Goal: Transaction & Acquisition: Purchase product/service

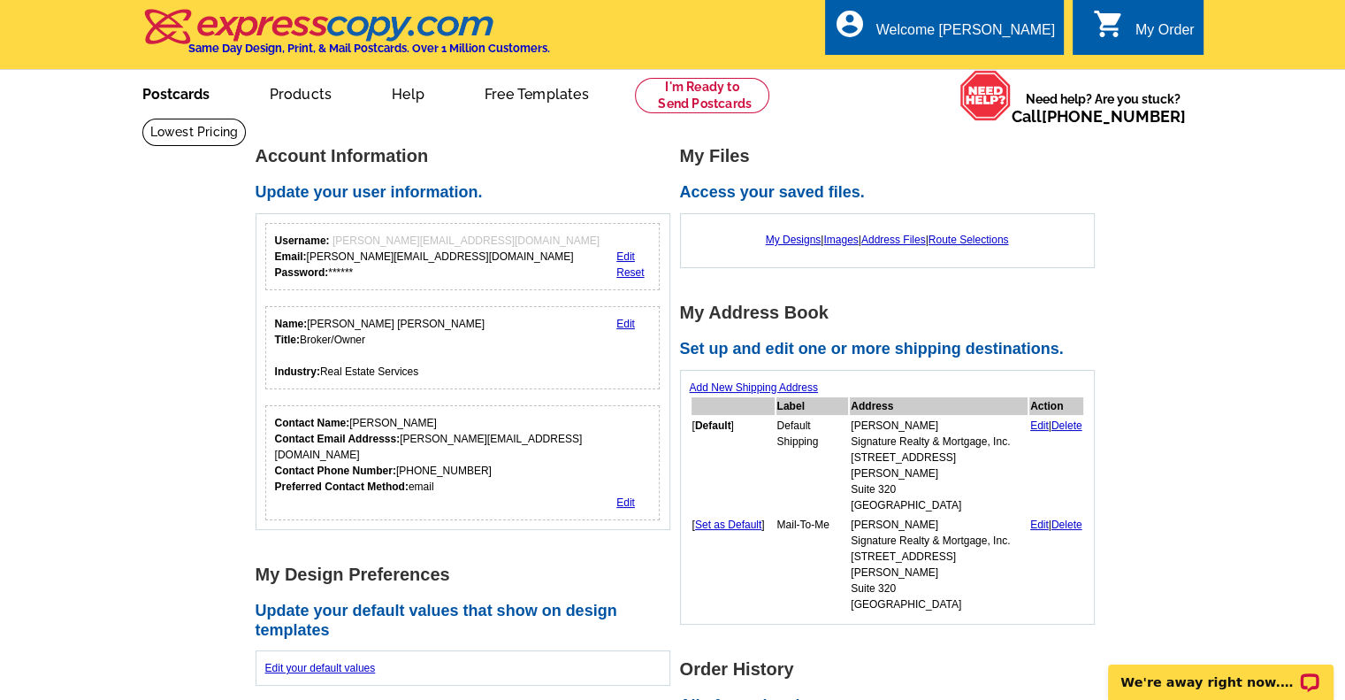
click at [166, 97] on link "Postcards" at bounding box center [176, 93] width 124 height 42
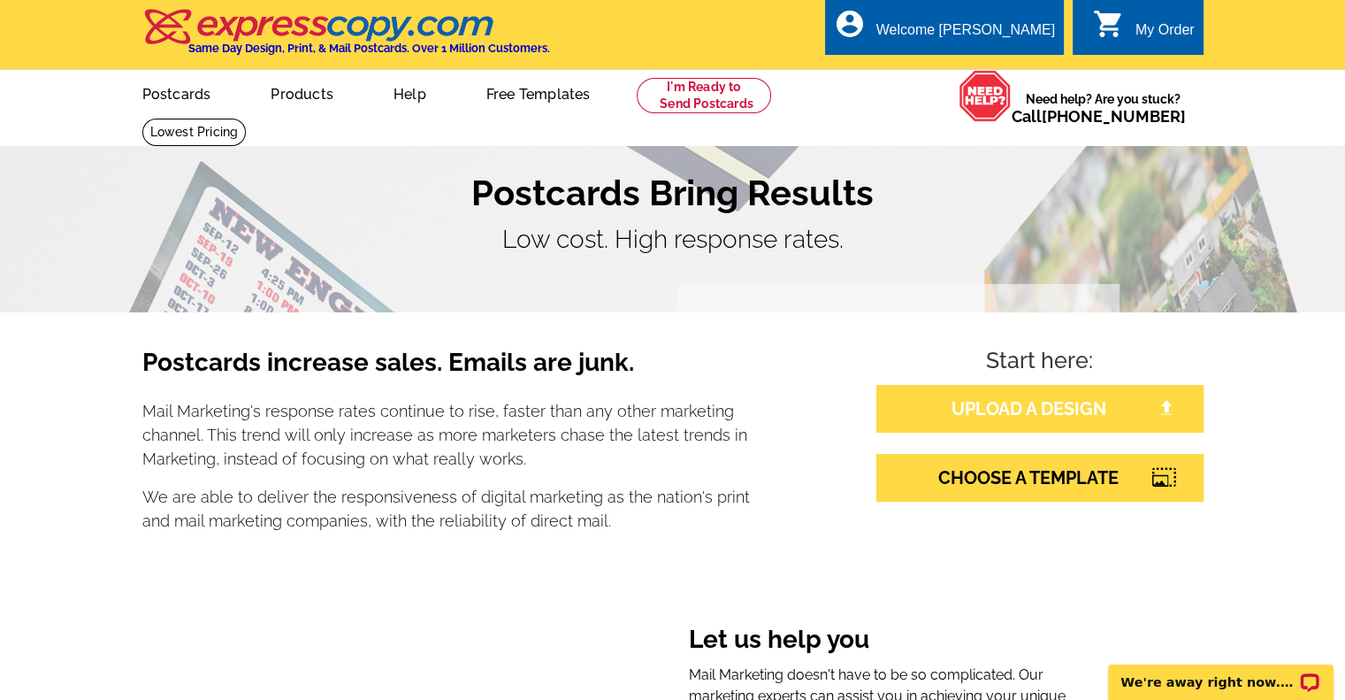
click at [973, 403] on link "UPLOAD A DESIGN" at bounding box center [1040, 409] width 327 height 48
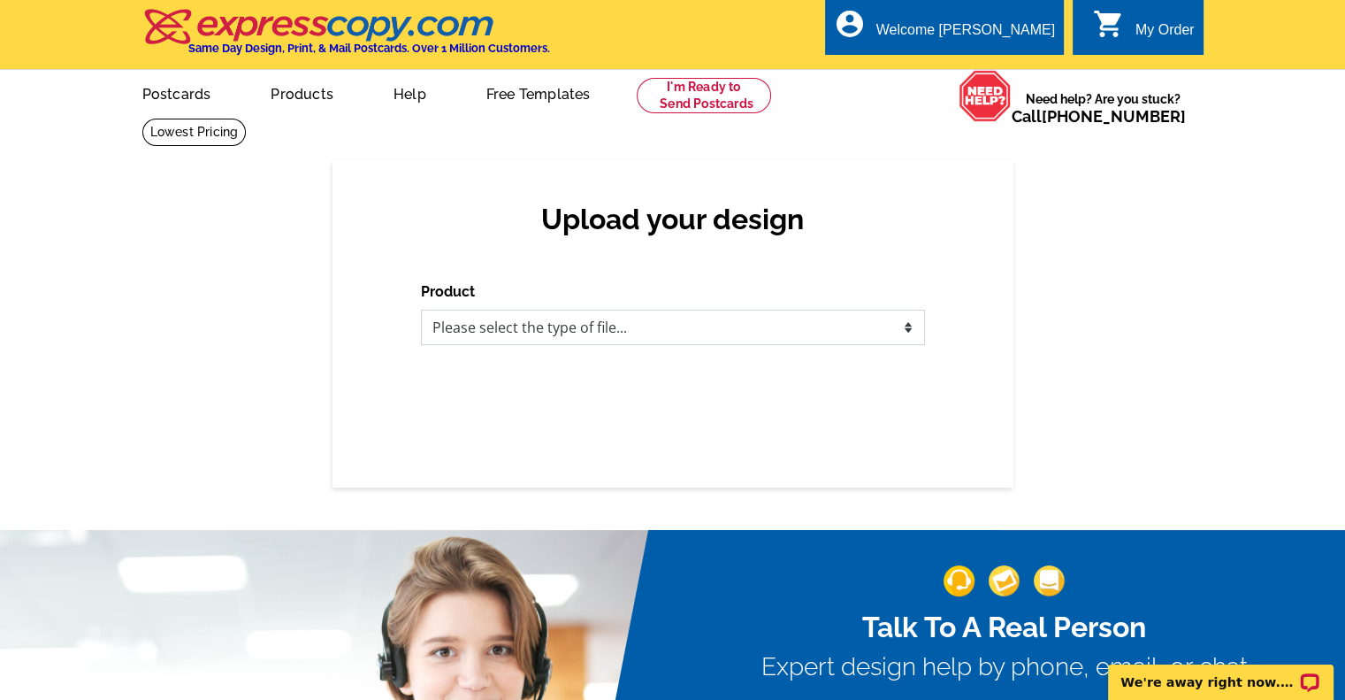
click at [908, 325] on select "Please select the type of file... Postcards Business Cards Letters and flyers G…" at bounding box center [673, 327] width 504 height 35
select select "1"
click at [421, 310] on select "Please select the type of file... Postcards Business Cards Letters and flyers G…" at bounding box center [673, 327] width 504 height 35
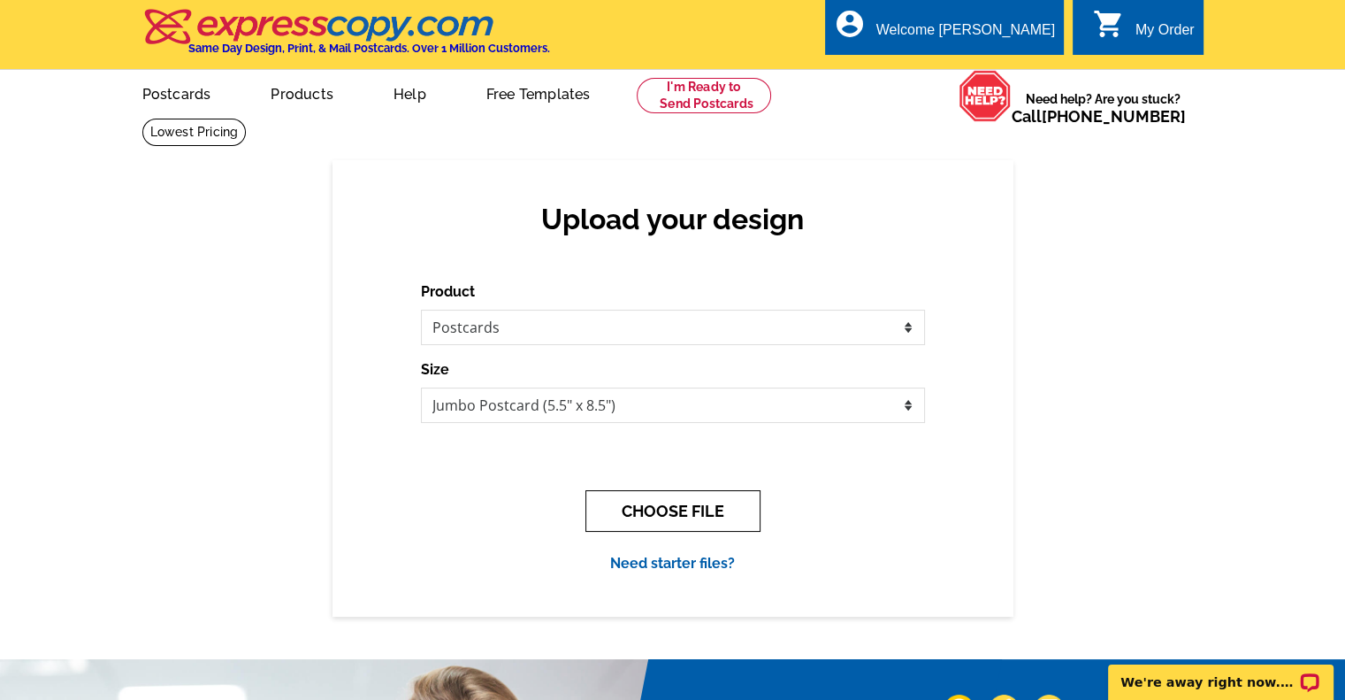
click at [695, 512] on button "CHOOSE FILE" at bounding box center [673, 511] width 175 height 42
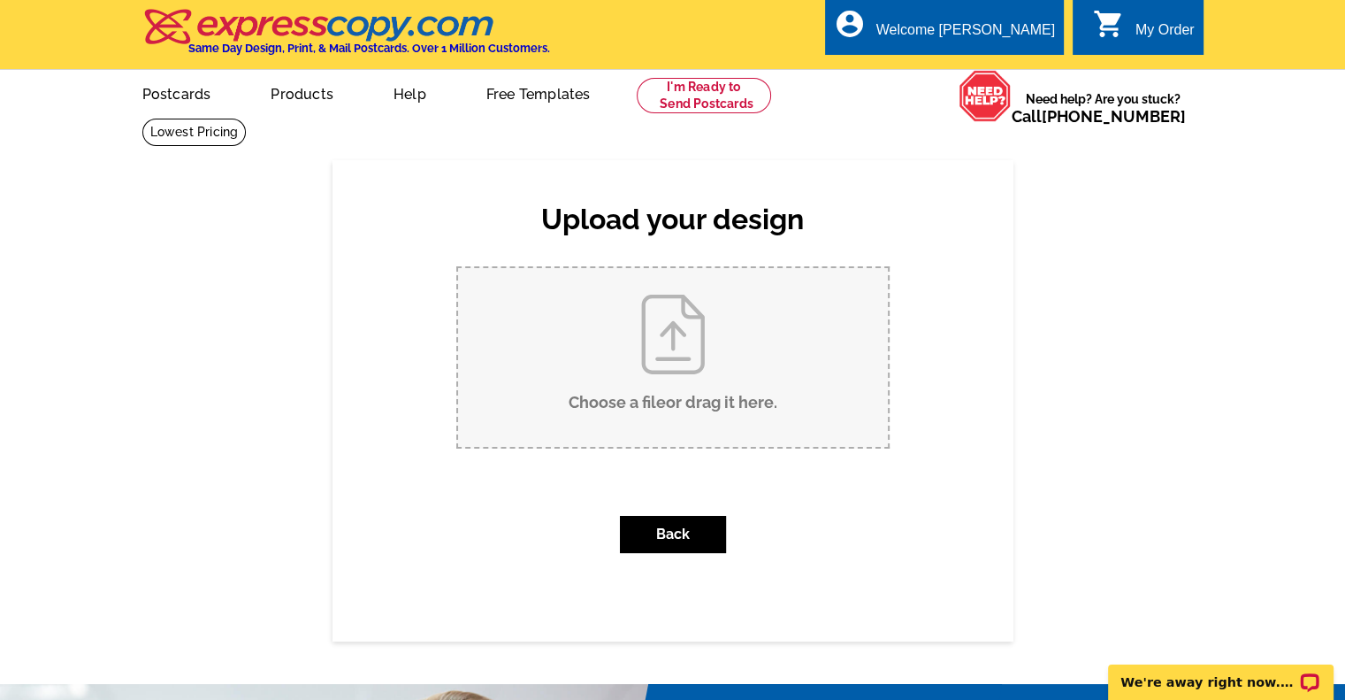
click at [669, 325] on input "Choose a file or drag it here ." at bounding box center [673, 357] width 430 height 179
type input "C:\fakepath\2 Marina Point Postcard OC25 postage side.pdf"
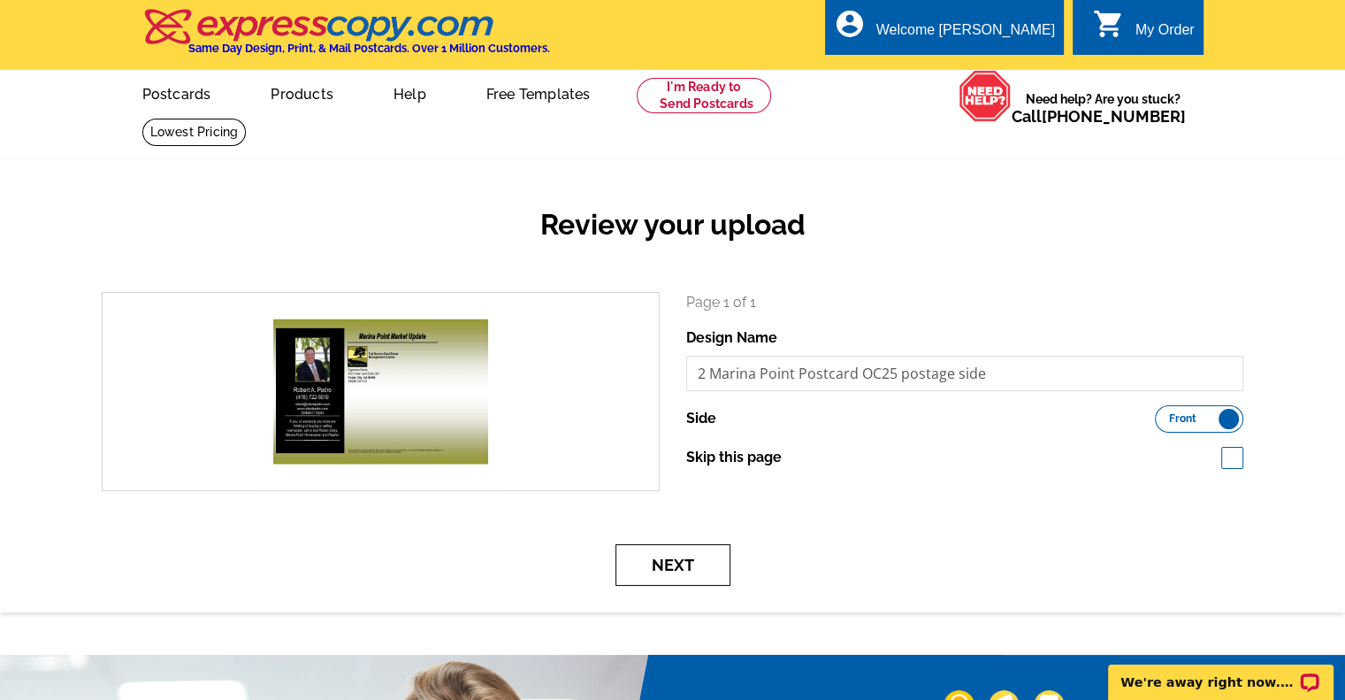
click at [678, 561] on button "Next" at bounding box center [673, 565] width 115 height 42
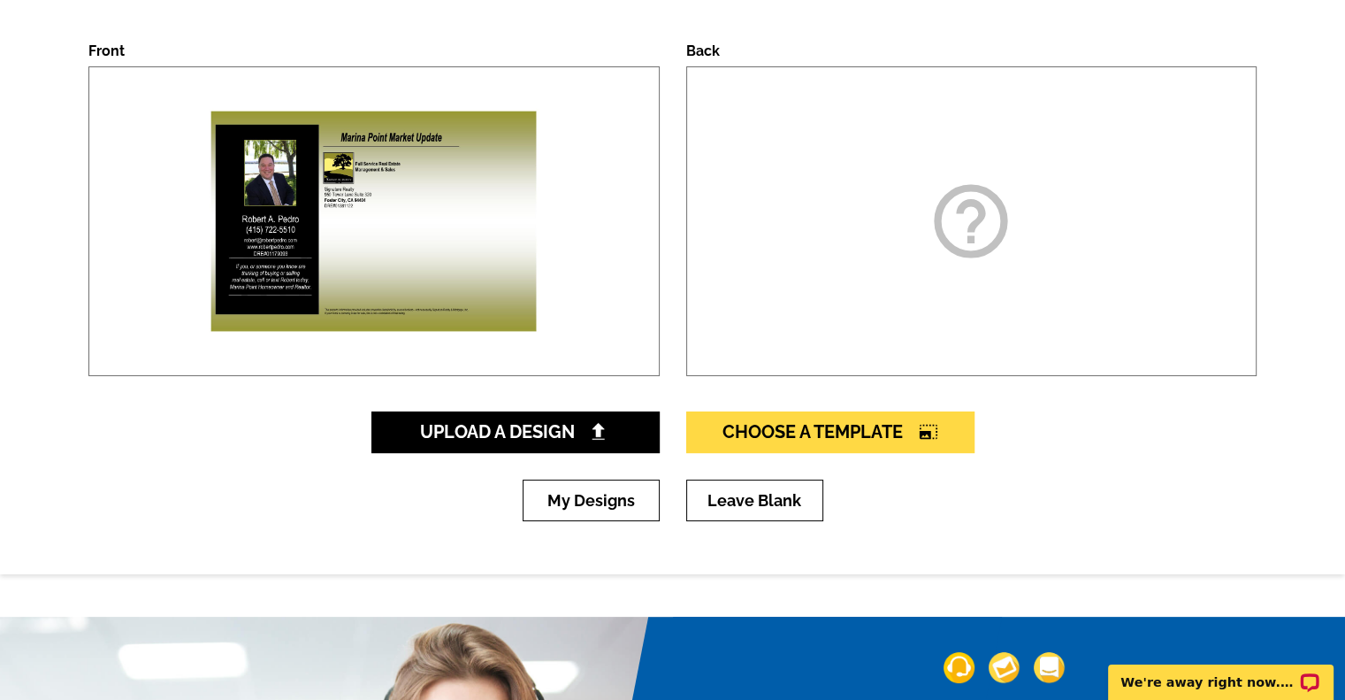
scroll to position [265, 0]
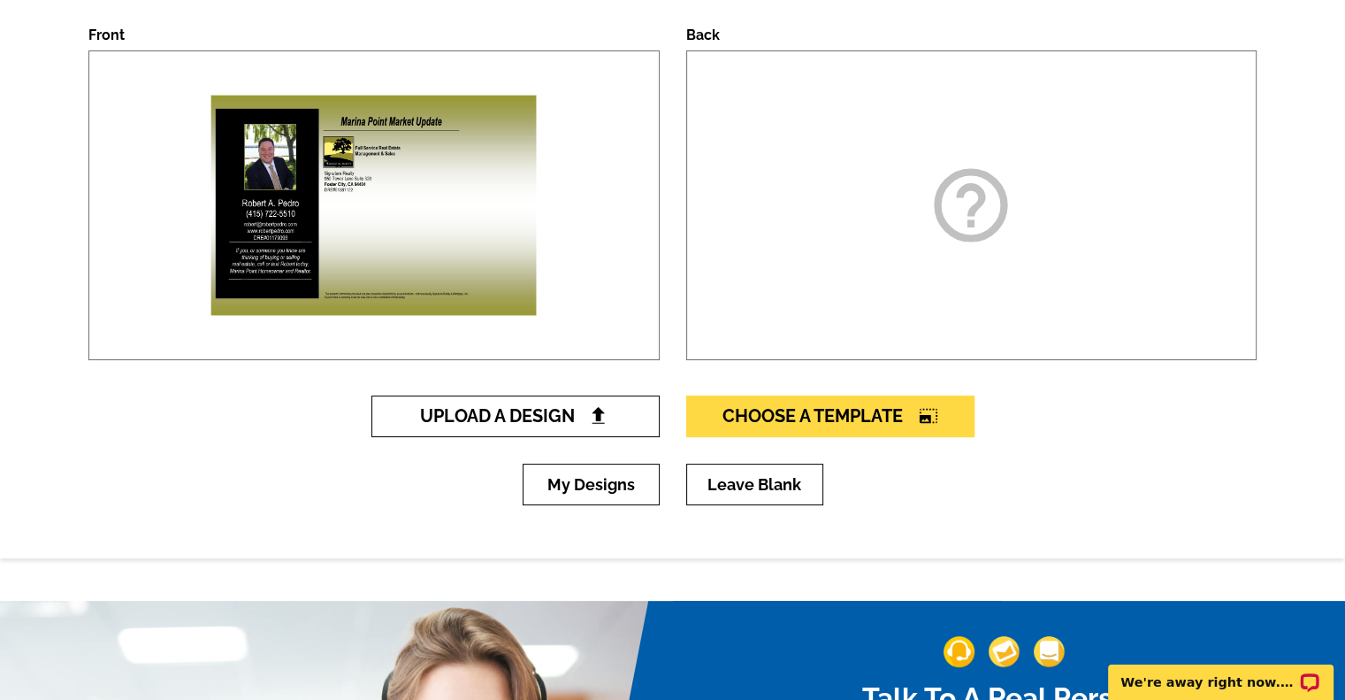
click at [559, 417] on span "Upload A Design" at bounding box center [515, 415] width 190 height 21
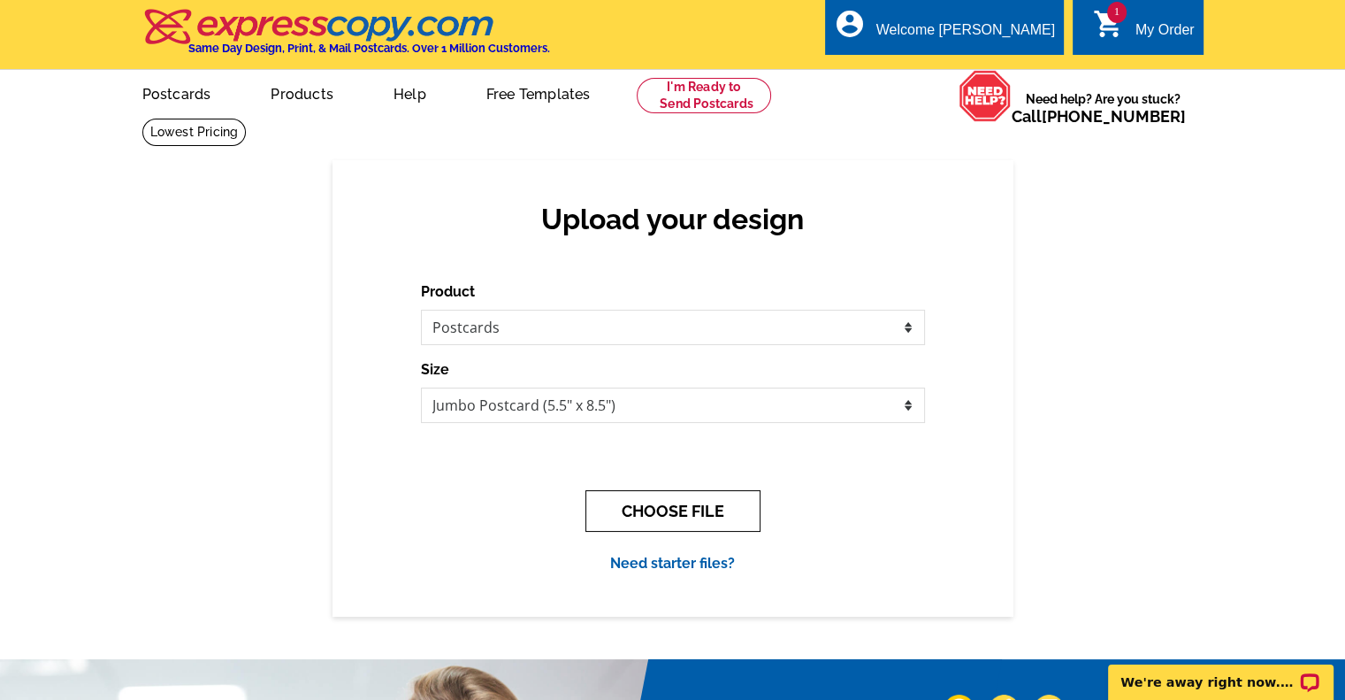
click at [642, 517] on button "CHOOSE FILE" at bounding box center [673, 511] width 175 height 42
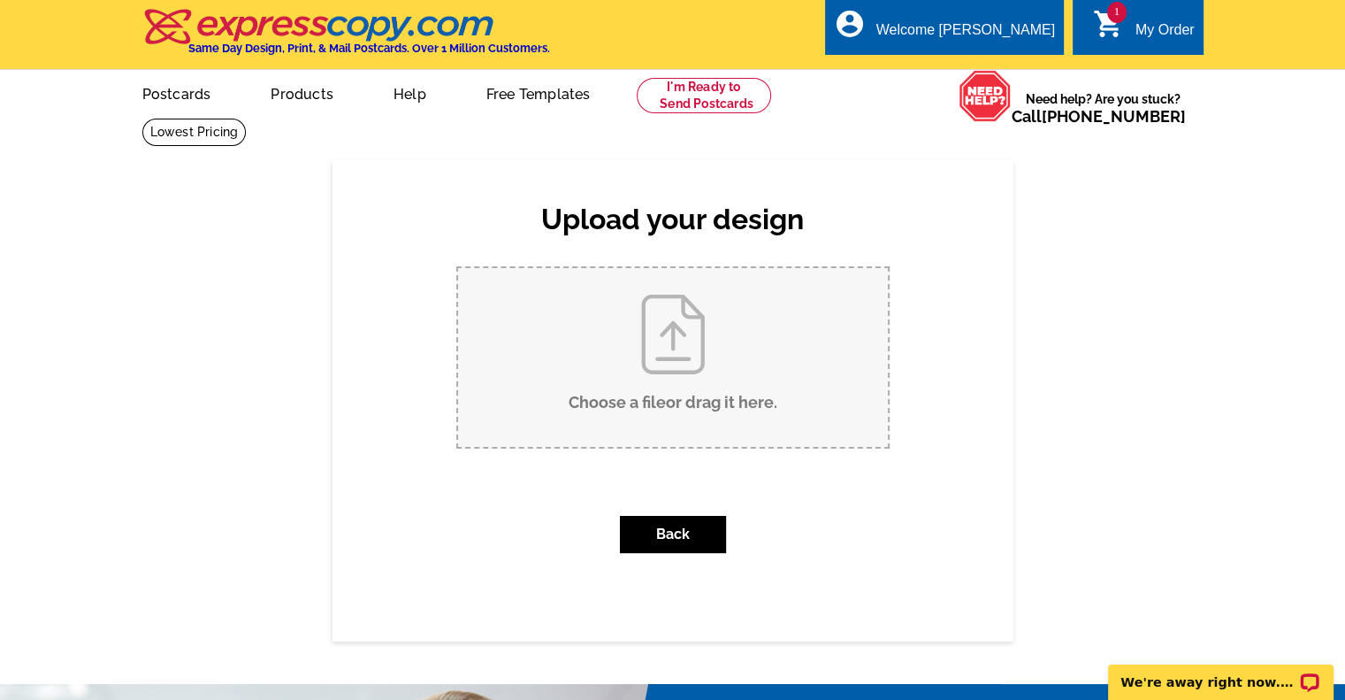
click at [670, 364] on input "Choose a file or drag it here ." at bounding box center [673, 357] width 430 height 179
type input "C:\fakepath\2 MP Market Update Postcard OC2025 image side.pdf"
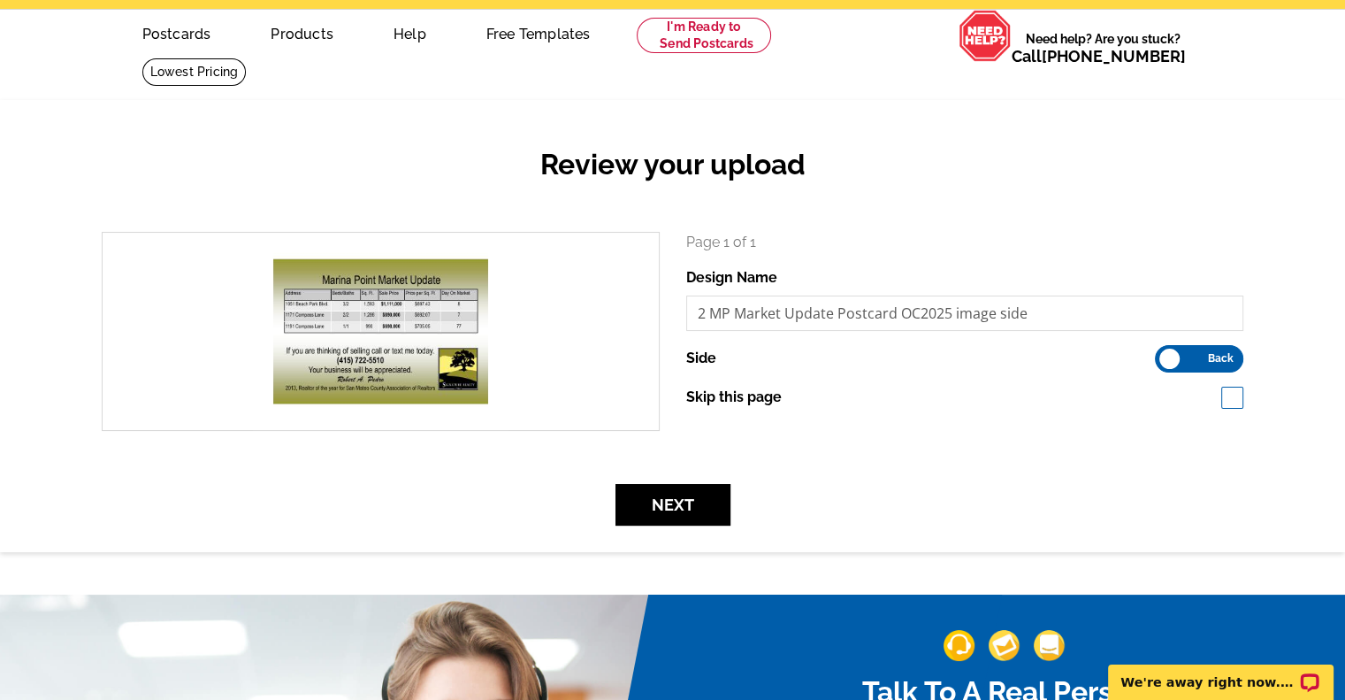
scroll to position [88, 0]
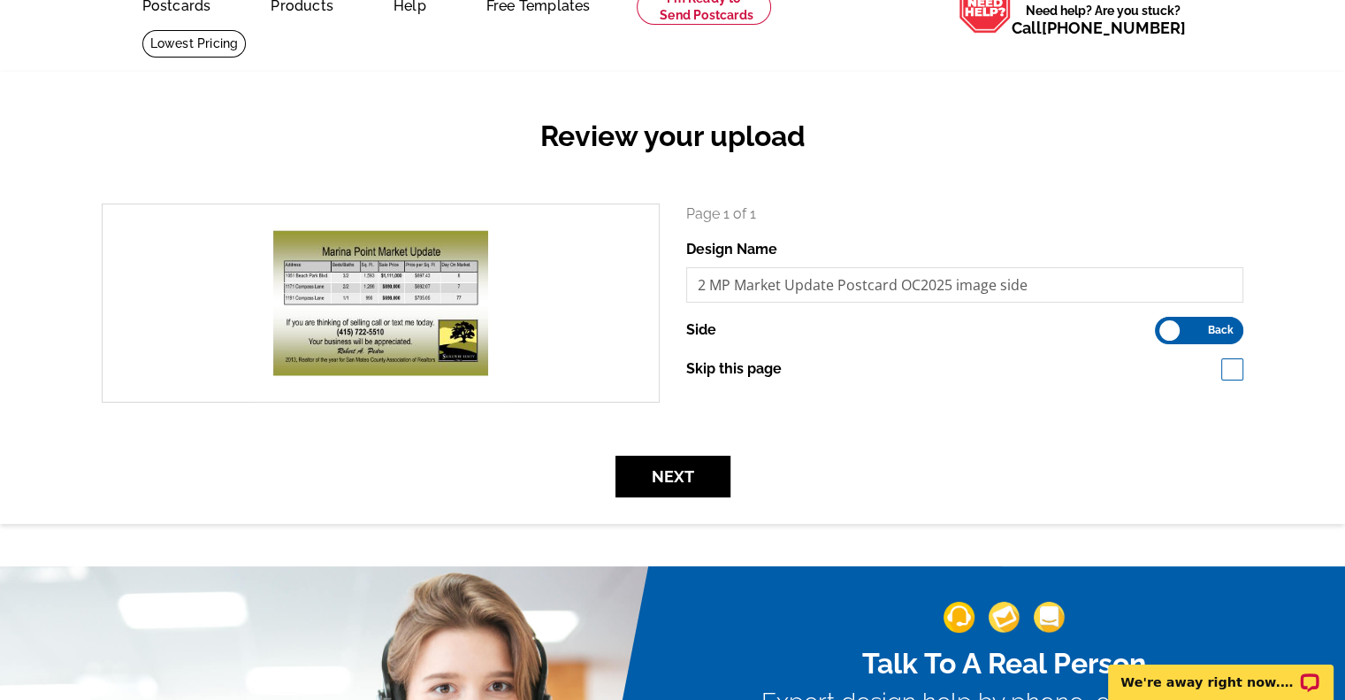
click at [1173, 330] on label "Front Back" at bounding box center [1199, 330] width 88 height 27
click at [1164, 326] on input "Front Back" at bounding box center [1164, 326] width 0 height 0
click at [1178, 332] on span "Front" at bounding box center [1182, 330] width 27 height 9
click at [1164, 326] on input "Front Back" at bounding box center [1164, 326] width 0 height 0
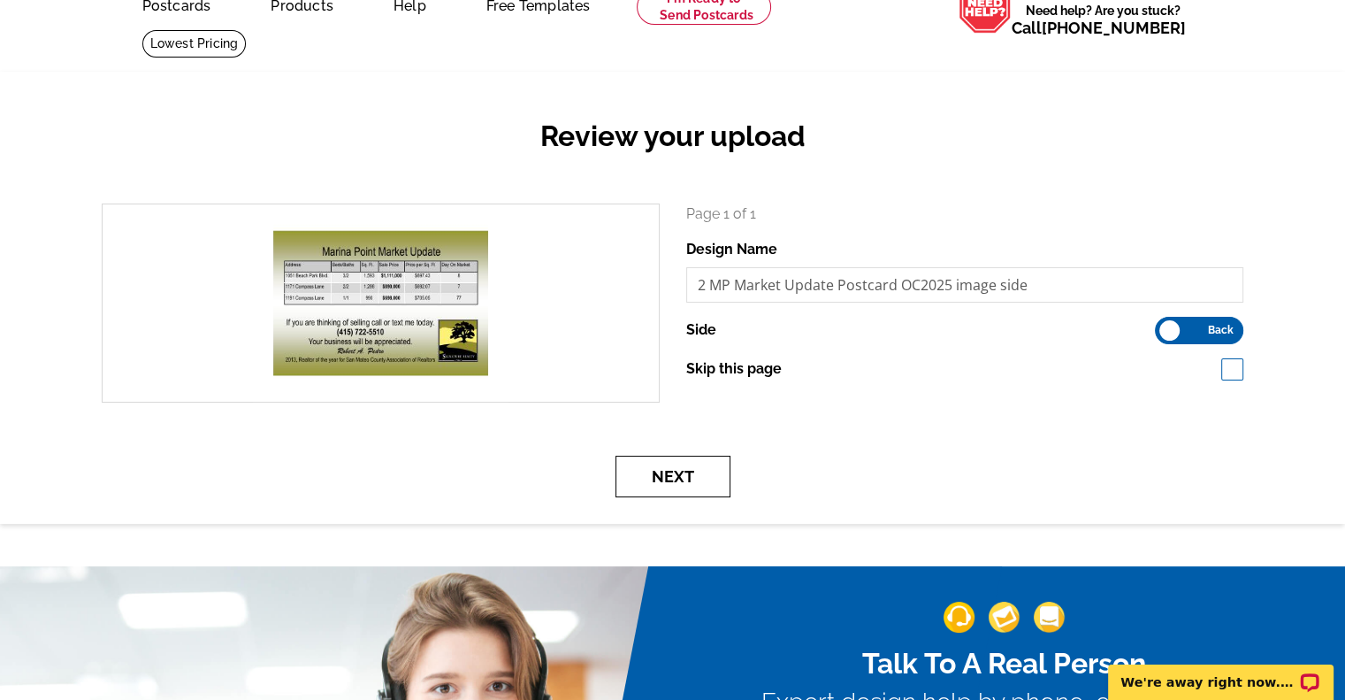
click at [671, 478] on button "Next" at bounding box center [673, 477] width 115 height 42
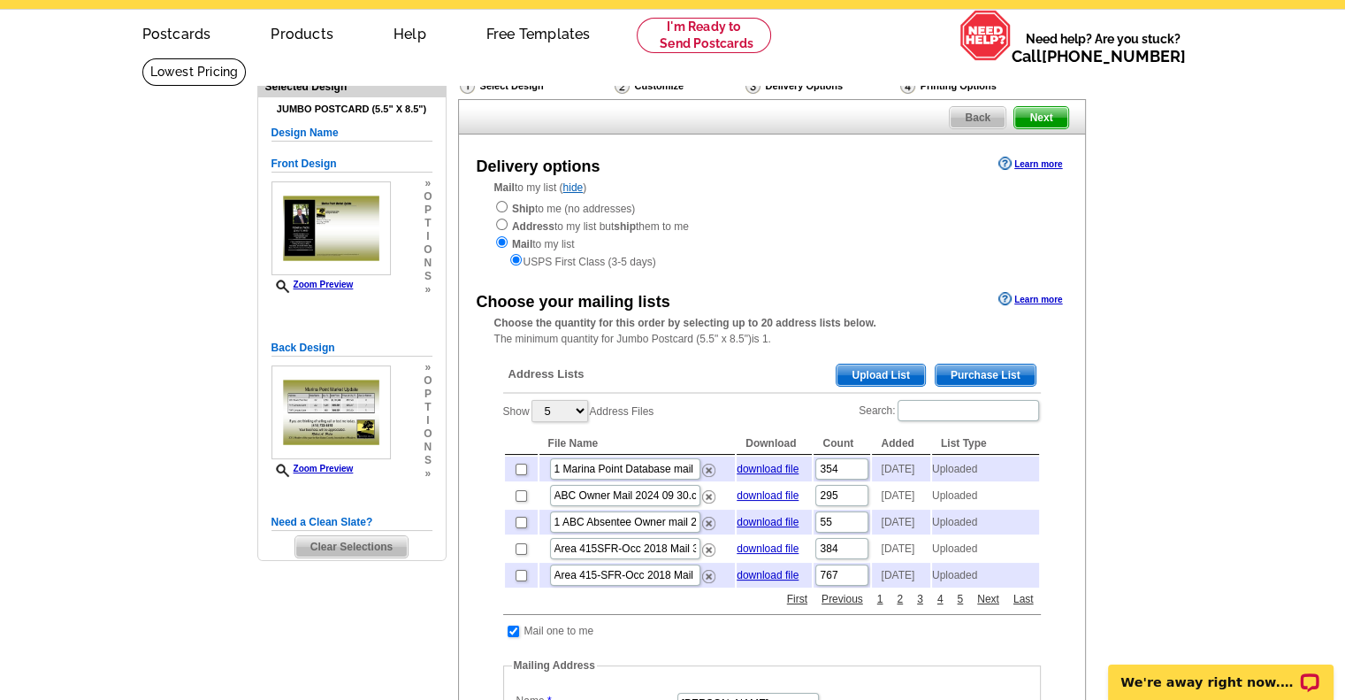
scroll to position [88, 0]
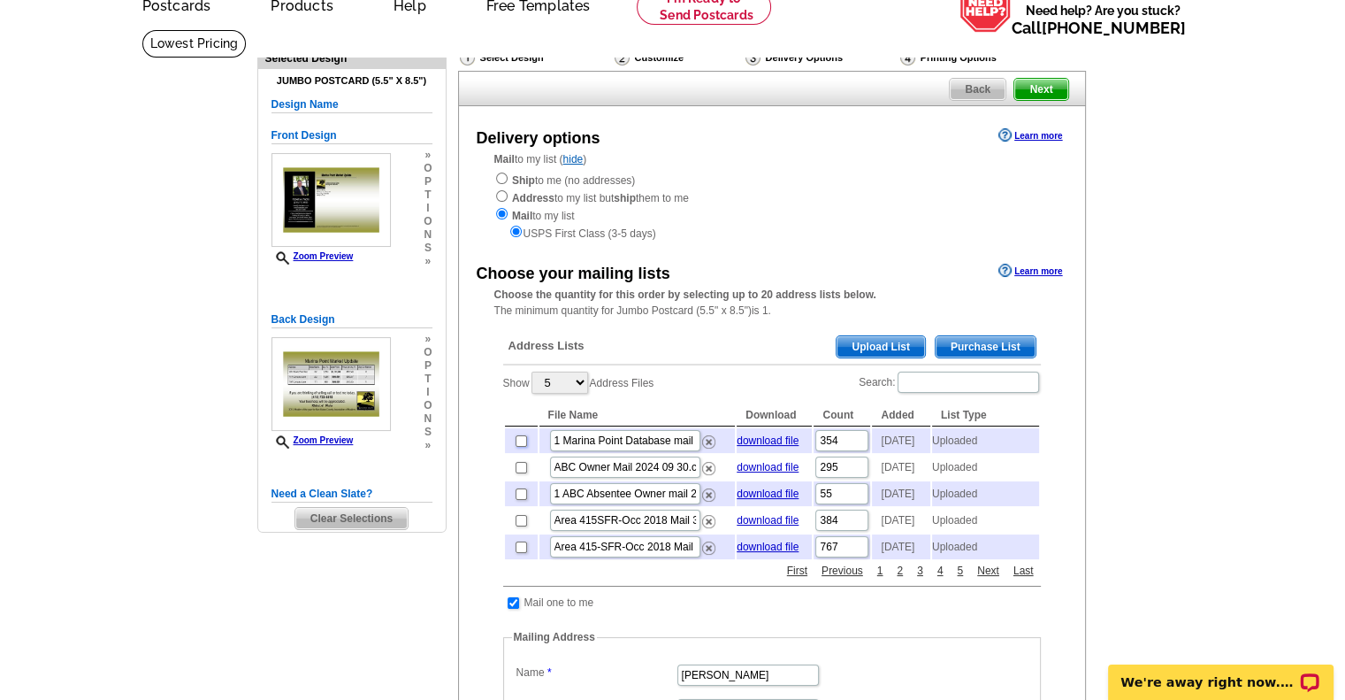
click at [520, 442] on input "checkbox" at bounding box center [521, 440] width 11 height 11
checkbox input "true"
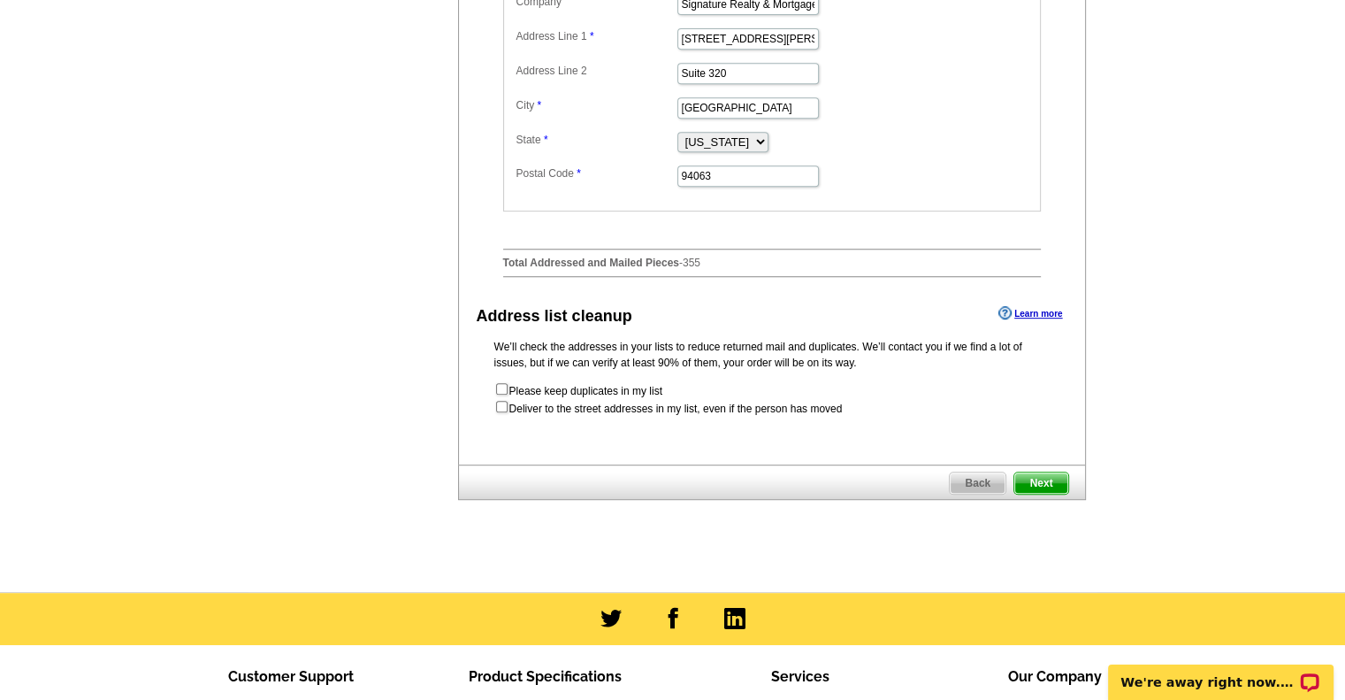
scroll to position [796, 0]
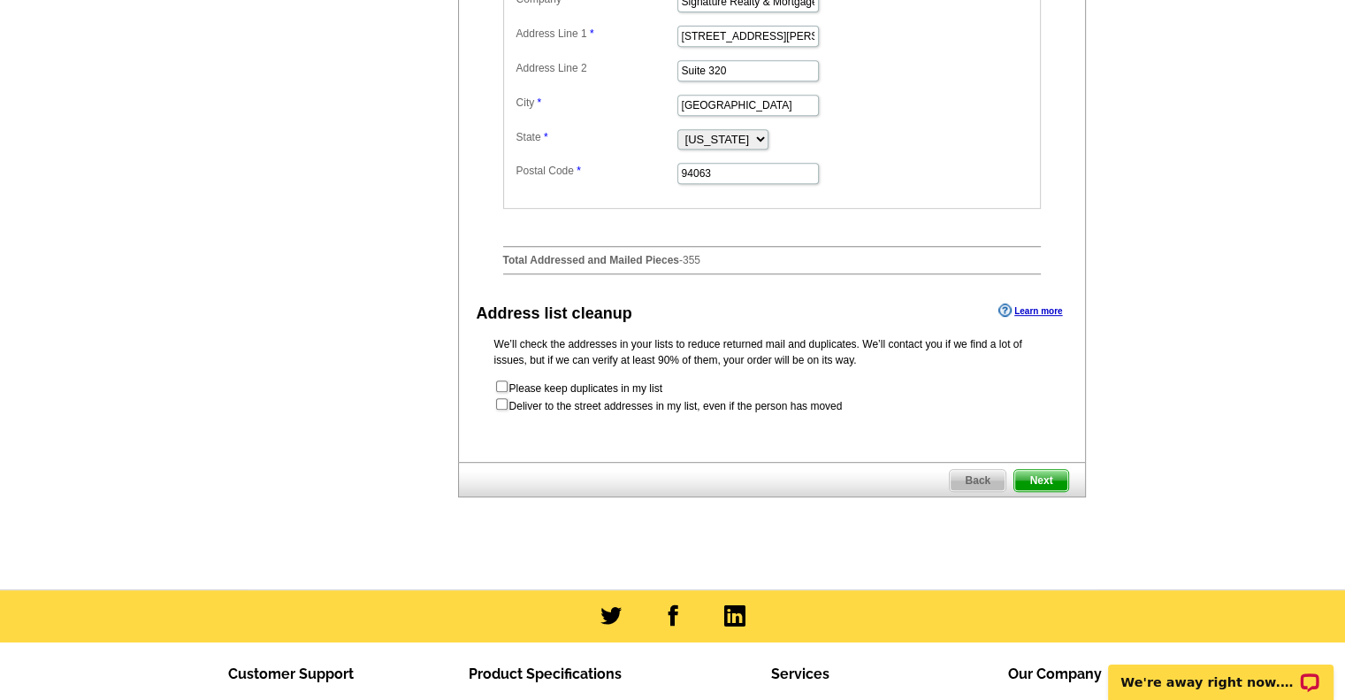
click at [1043, 491] on span "Next" at bounding box center [1041, 480] width 53 height 21
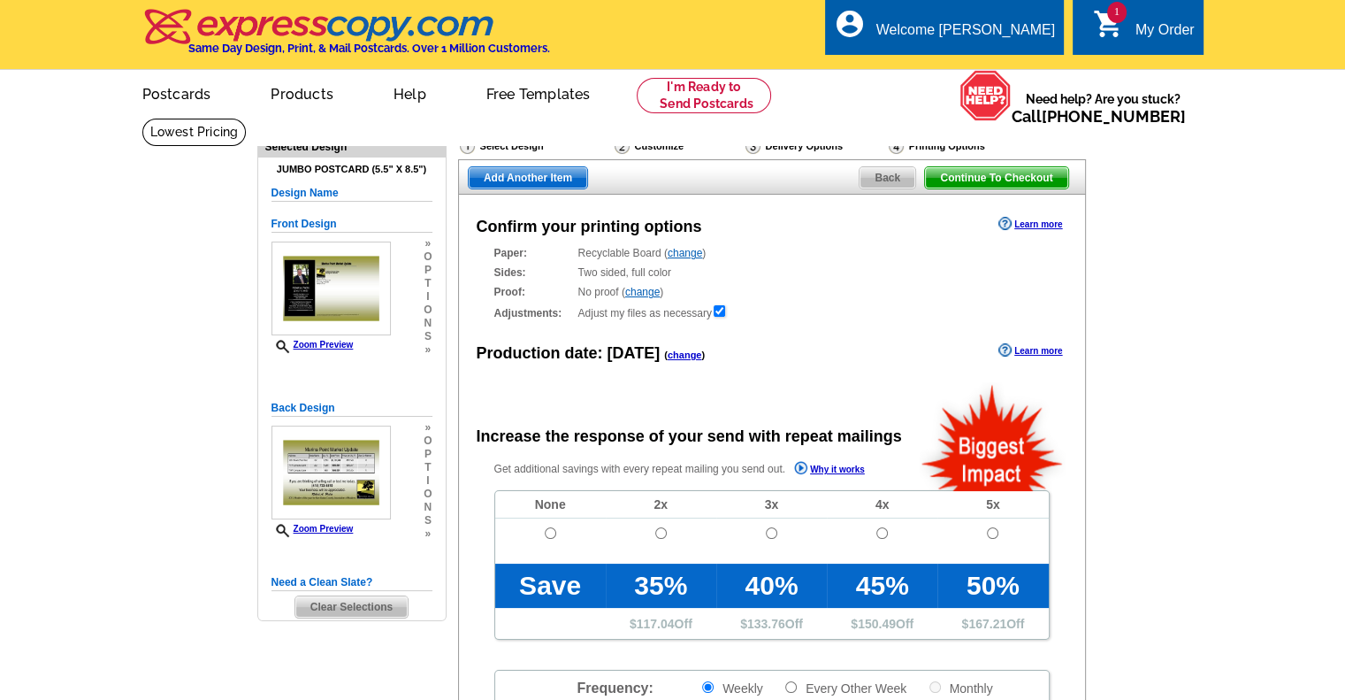
radio input "false"
click at [686, 253] on link "change" at bounding box center [685, 253] width 34 height 12
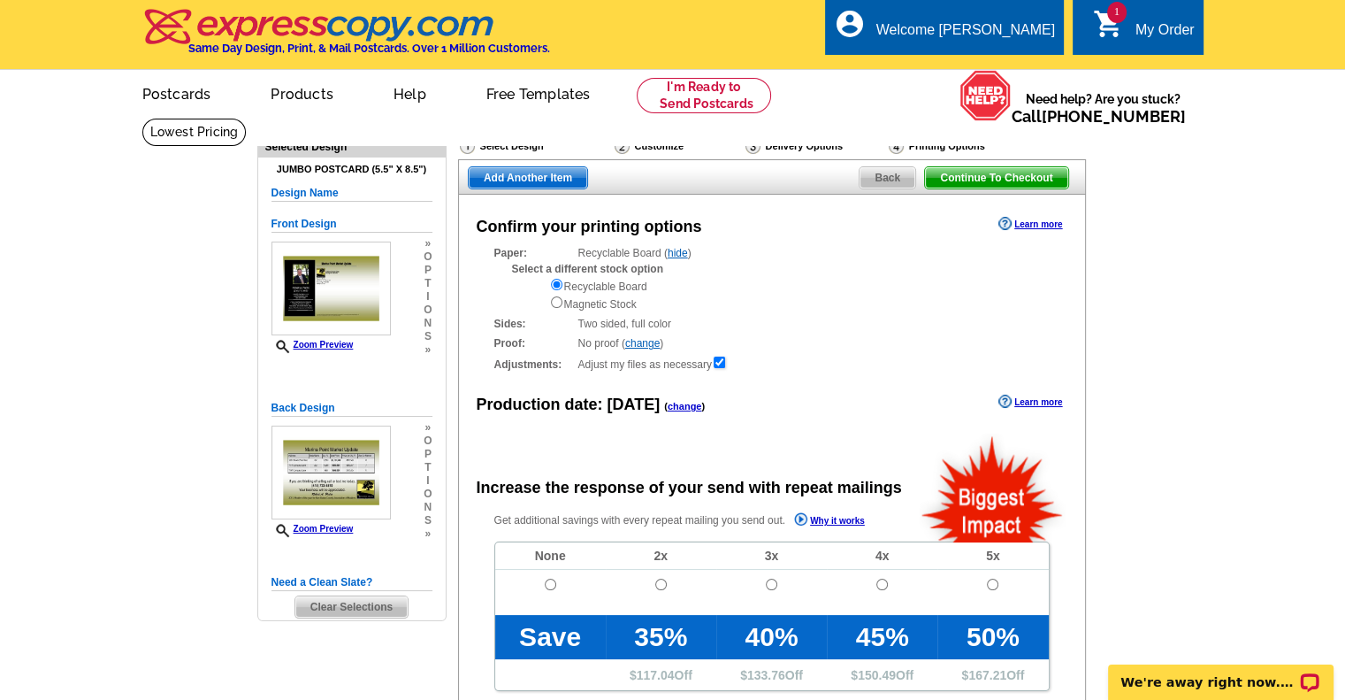
click at [686, 253] on link "hide" at bounding box center [678, 253] width 20 height 12
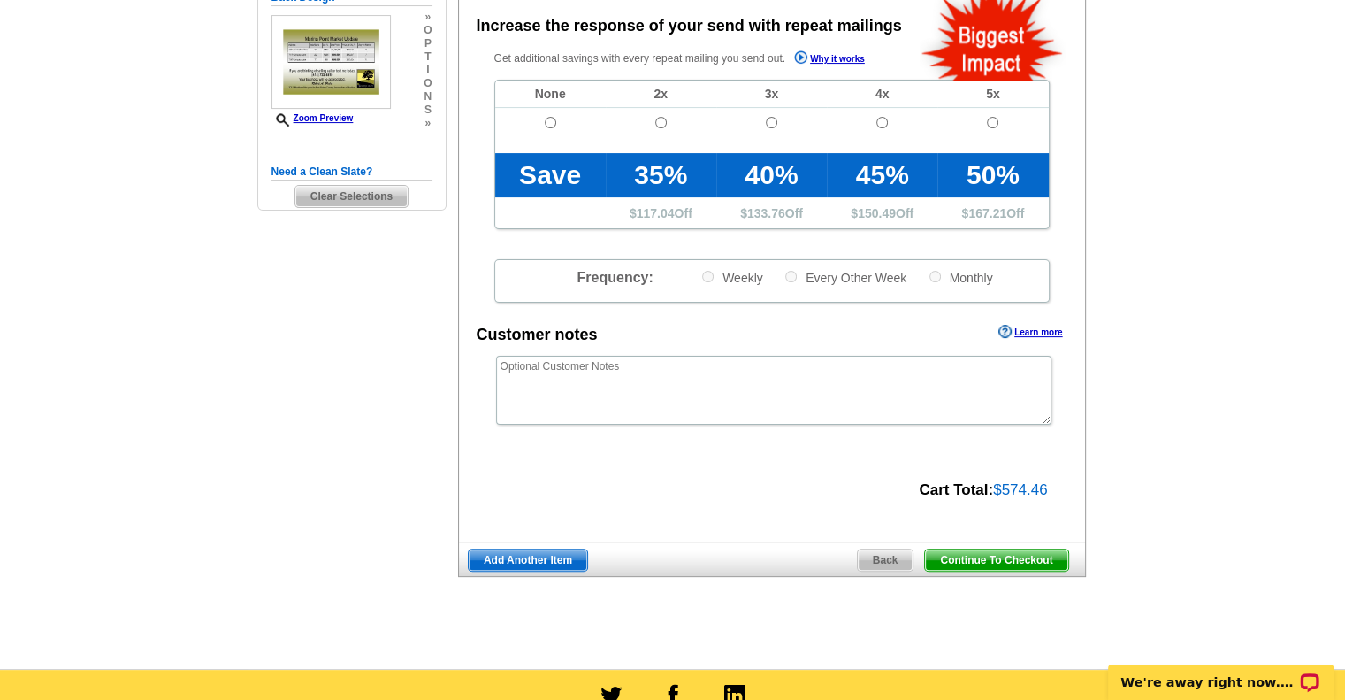
scroll to position [442, 0]
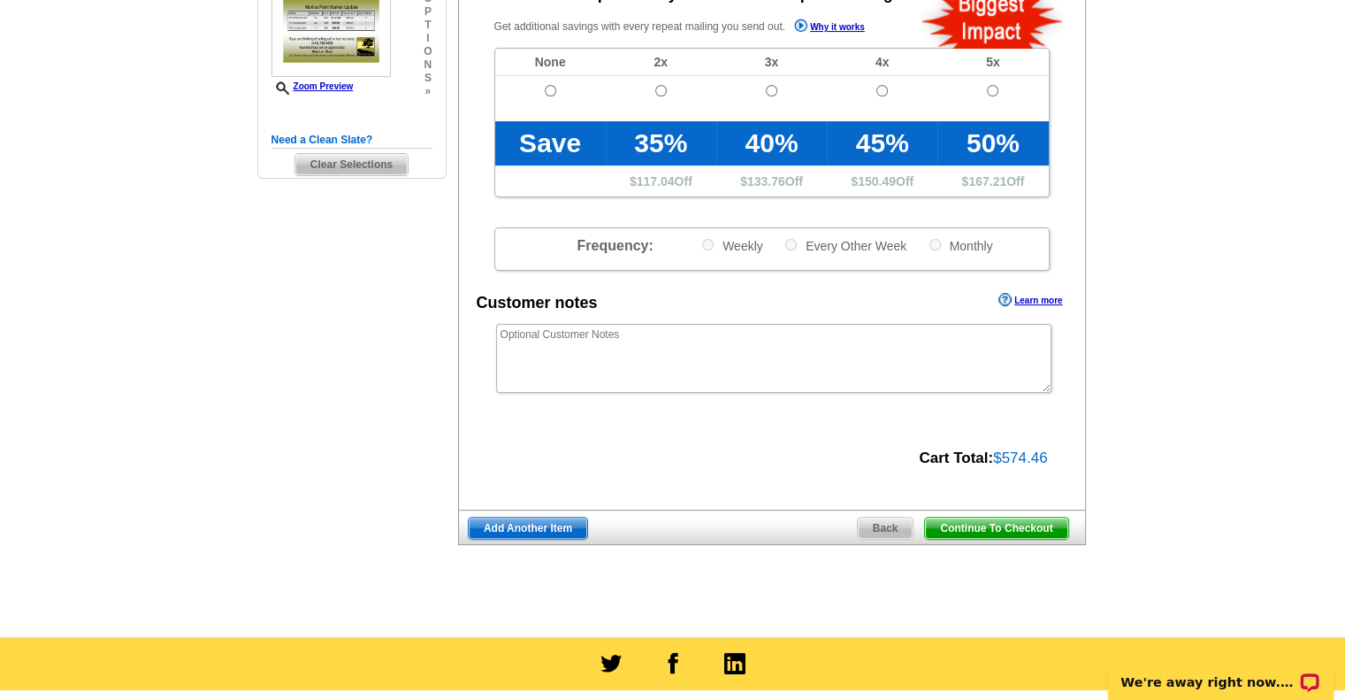
click at [970, 526] on span "Continue To Checkout" at bounding box center [996, 527] width 142 height 21
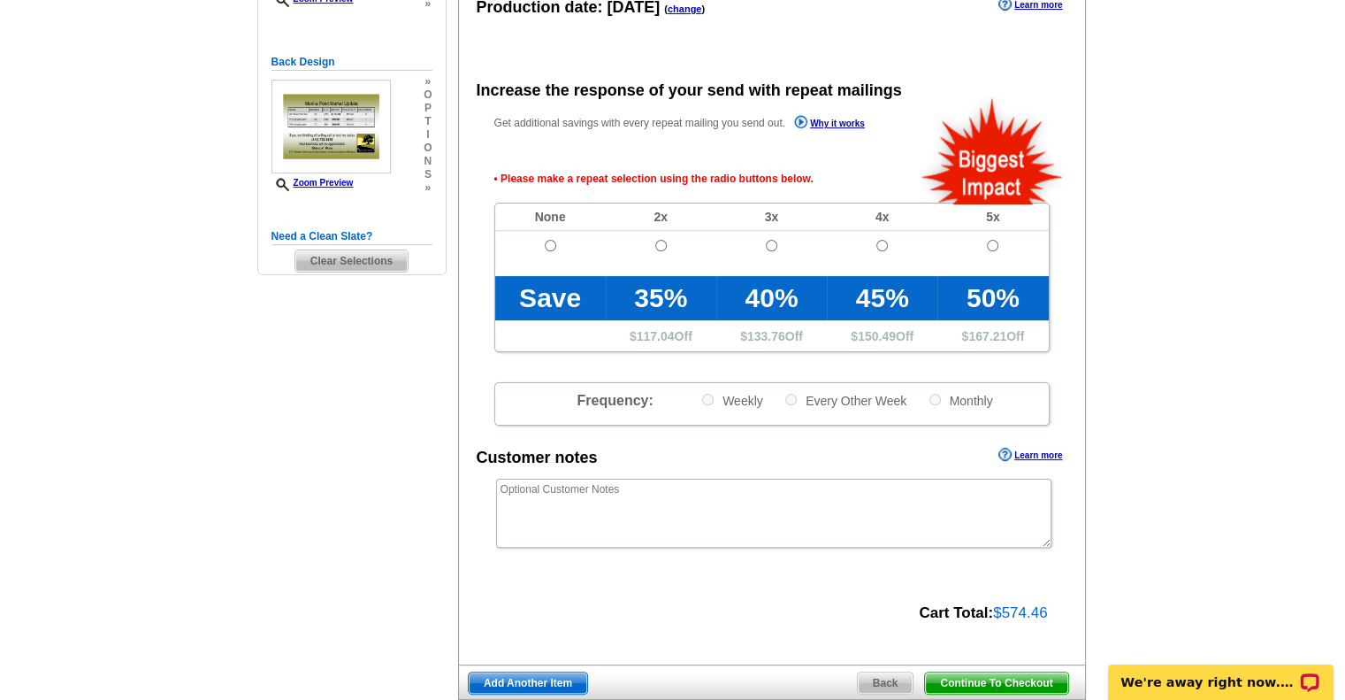
scroll to position [308, 0]
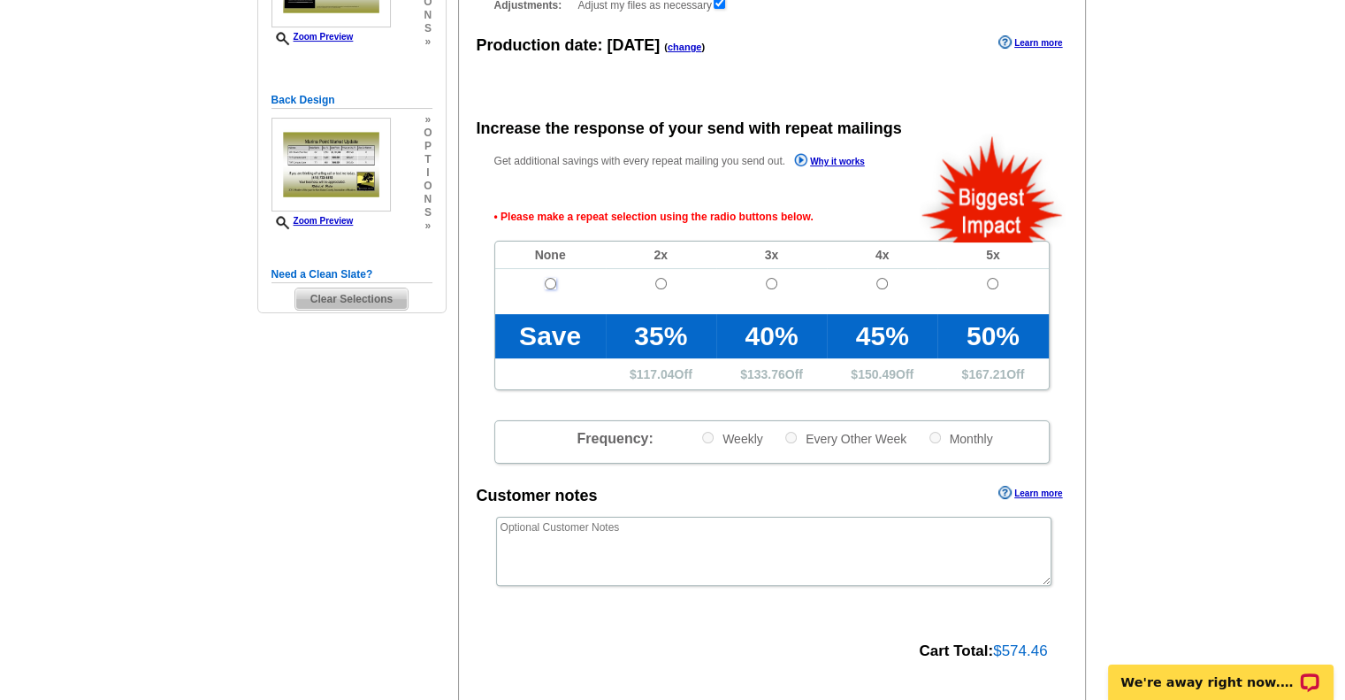
click at [548, 282] on input "radio" at bounding box center [550, 283] width 11 height 11
radio input "true"
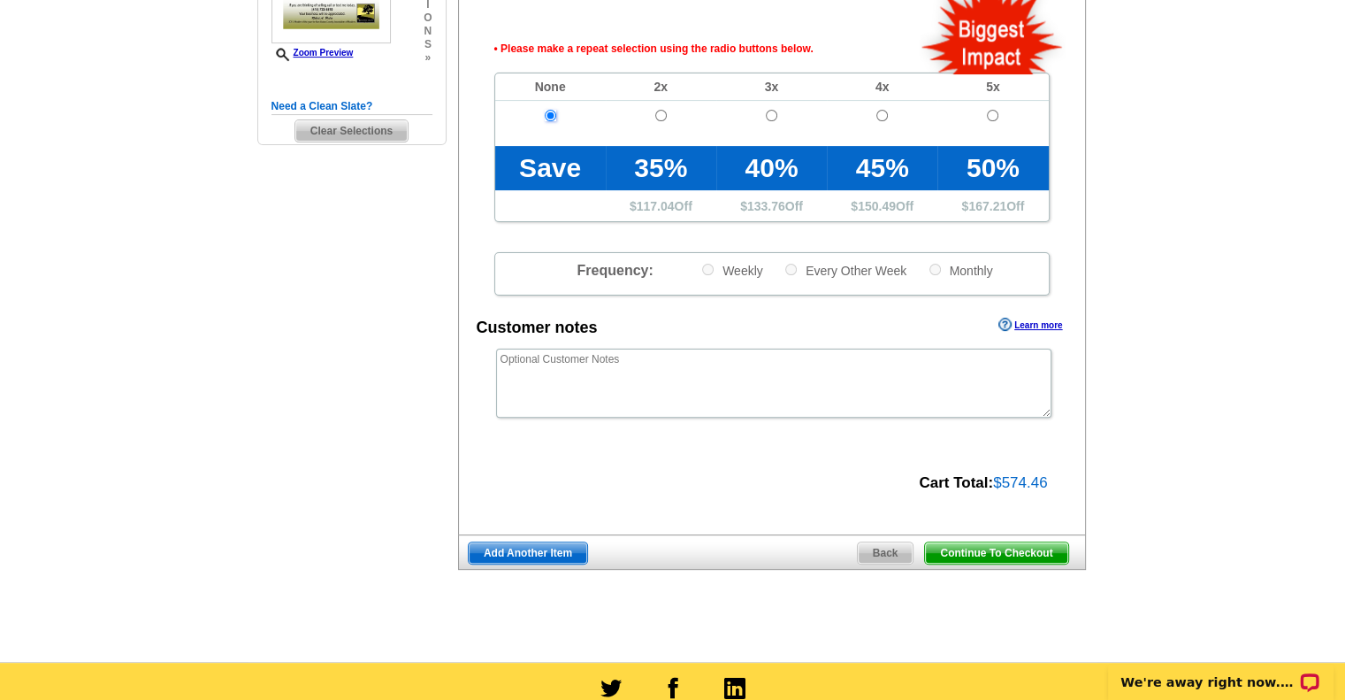
scroll to position [573, 0]
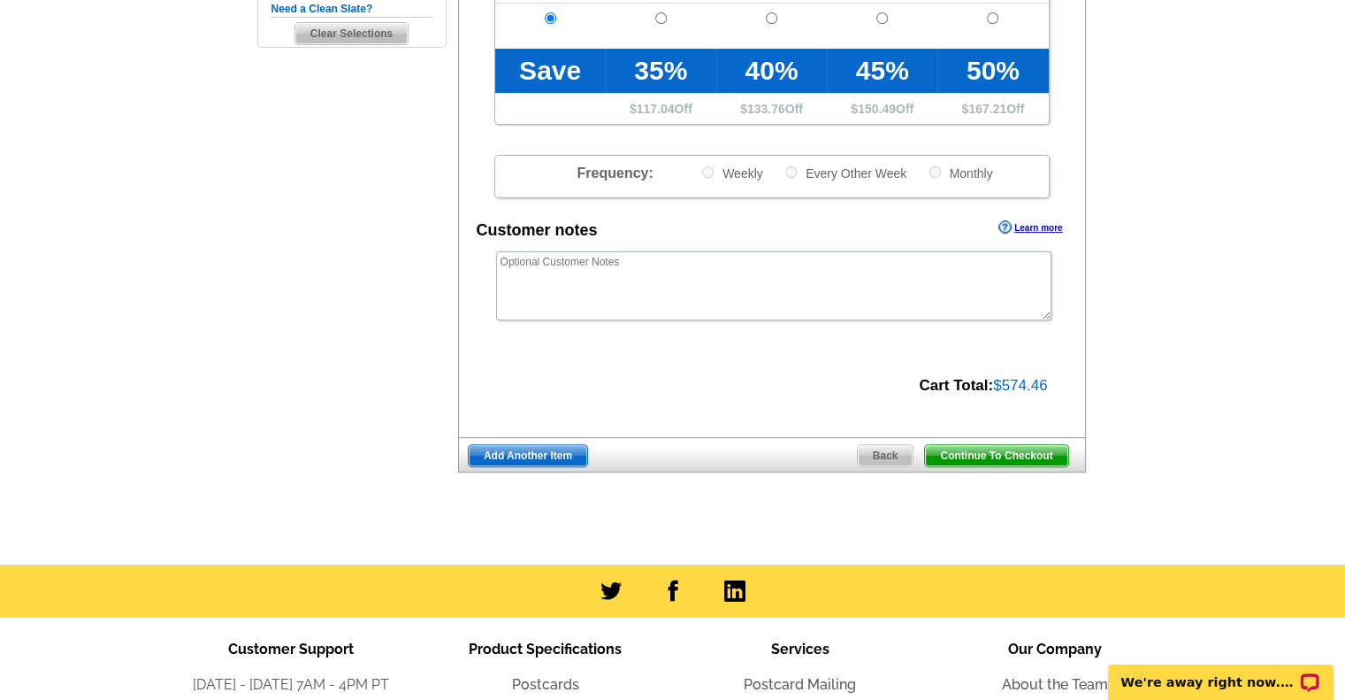
click at [992, 453] on span "Continue To Checkout" at bounding box center [996, 455] width 142 height 21
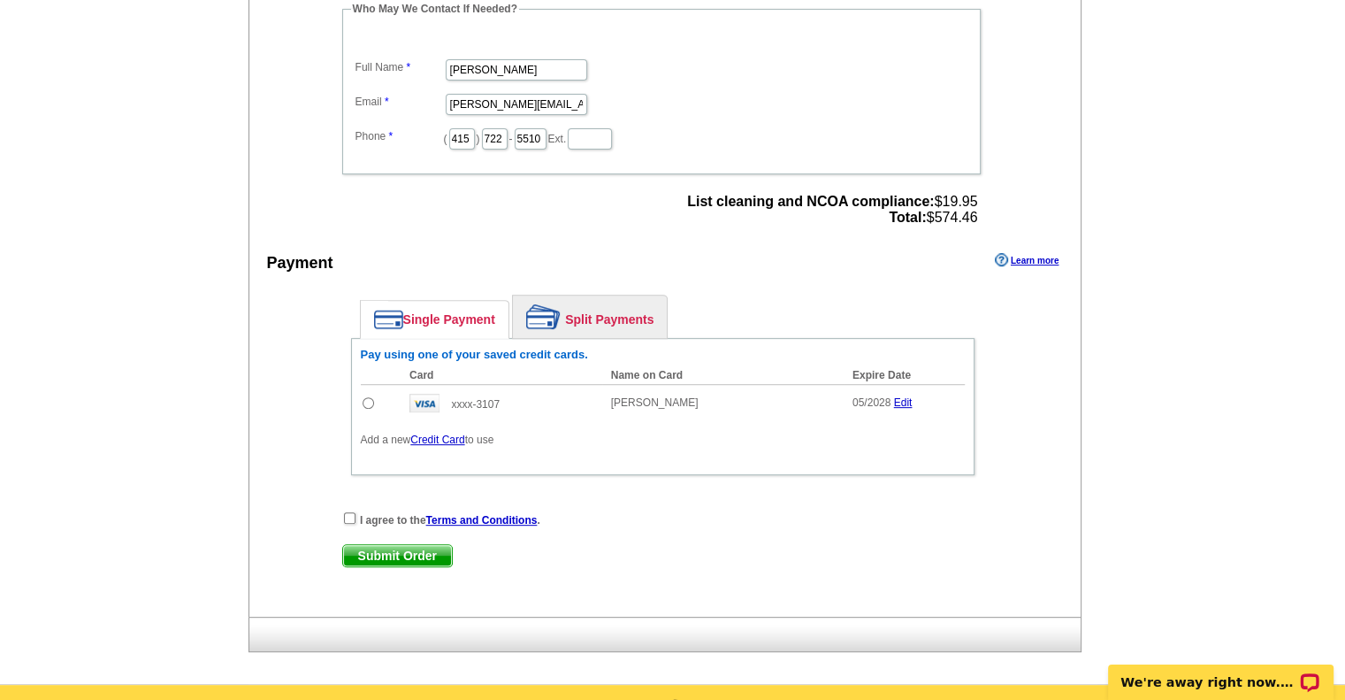
scroll to position [619, 0]
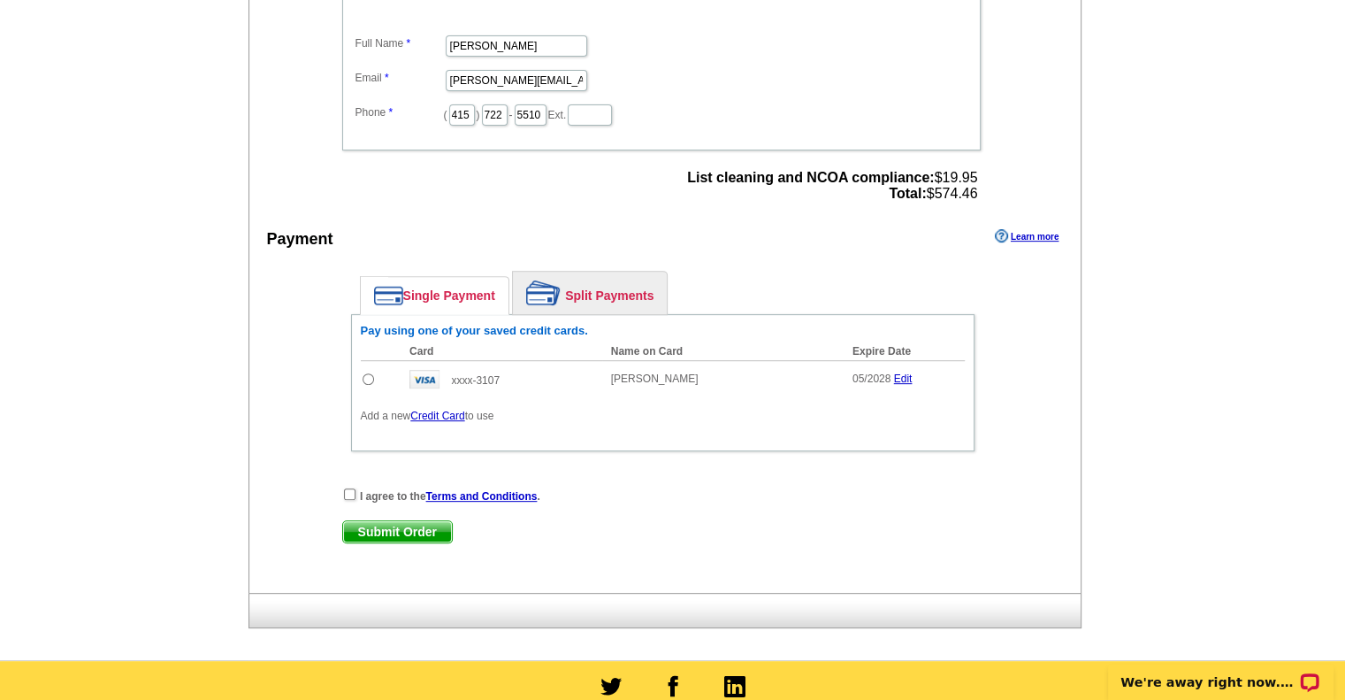
click at [370, 373] on input "radio" at bounding box center [368, 378] width 11 height 11
radio input "true"
click at [347, 488] on input "checkbox" at bounding box center [349, 493] width 11 height 11
checkbox input "true"
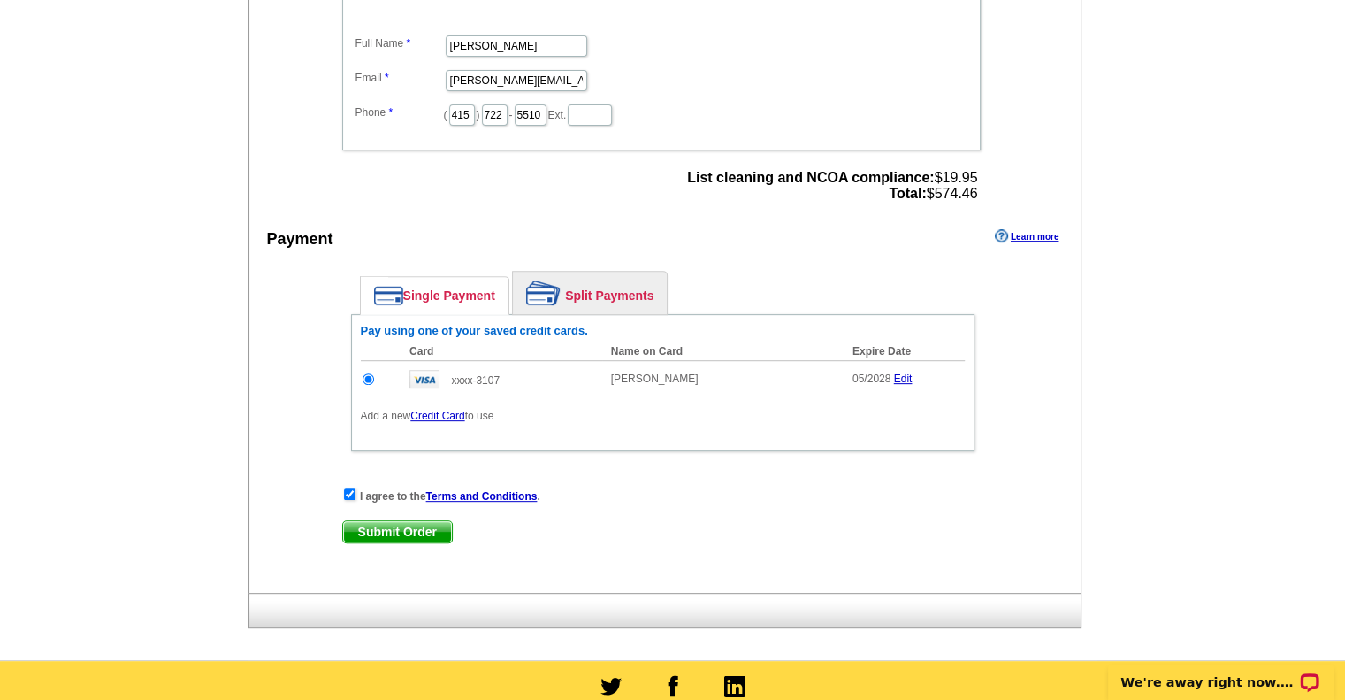
click at [356, 521] on span "Submit Order" at bounding box center [397, 531] width 109 height 21
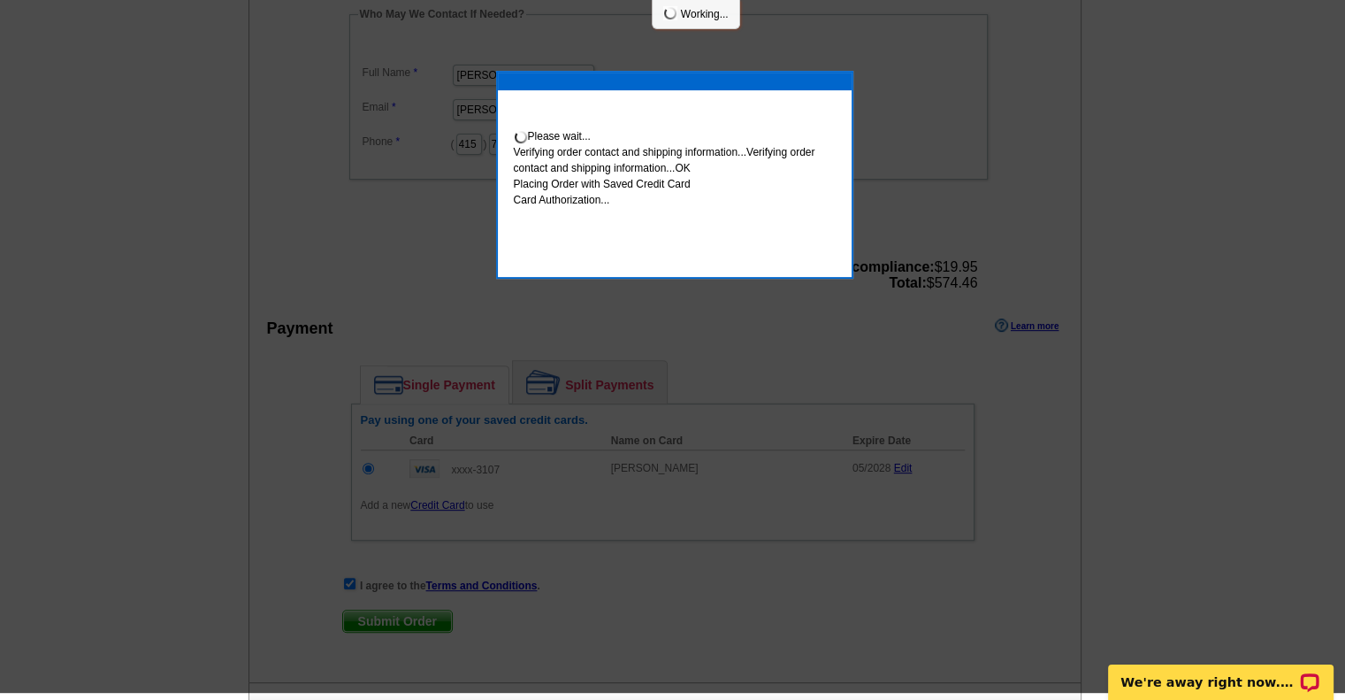
scroll to position [612, 0]
